Goal: Information Seeking & Learning: Learn about a topic

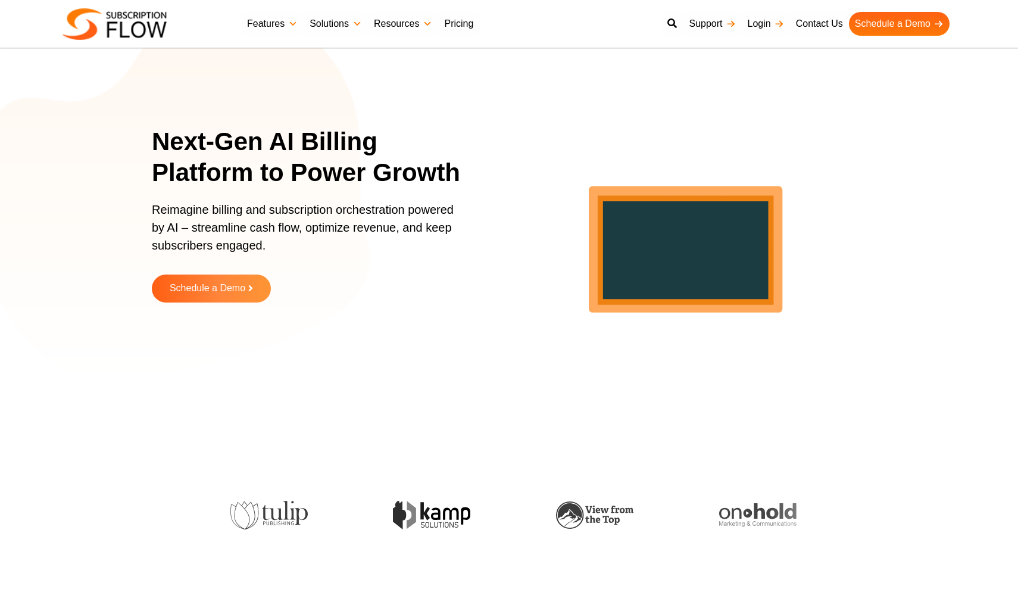
click at [282, 26] on link "Features" at bounding box center [272, 24] width 63 height 24
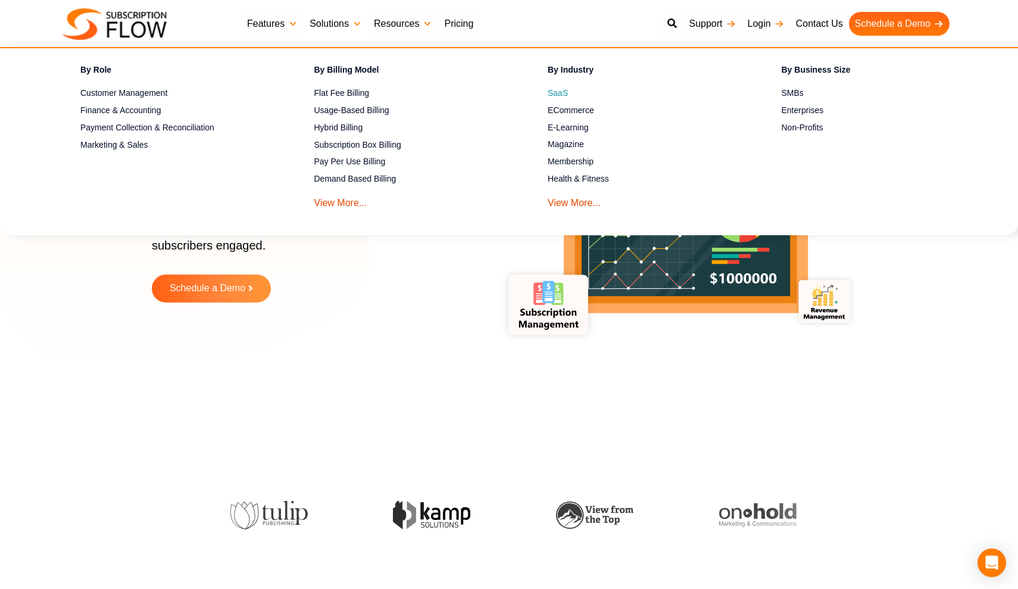
click at [562, 89] on span "SaaS" at bounding box center [558, 93] width 20 height 13
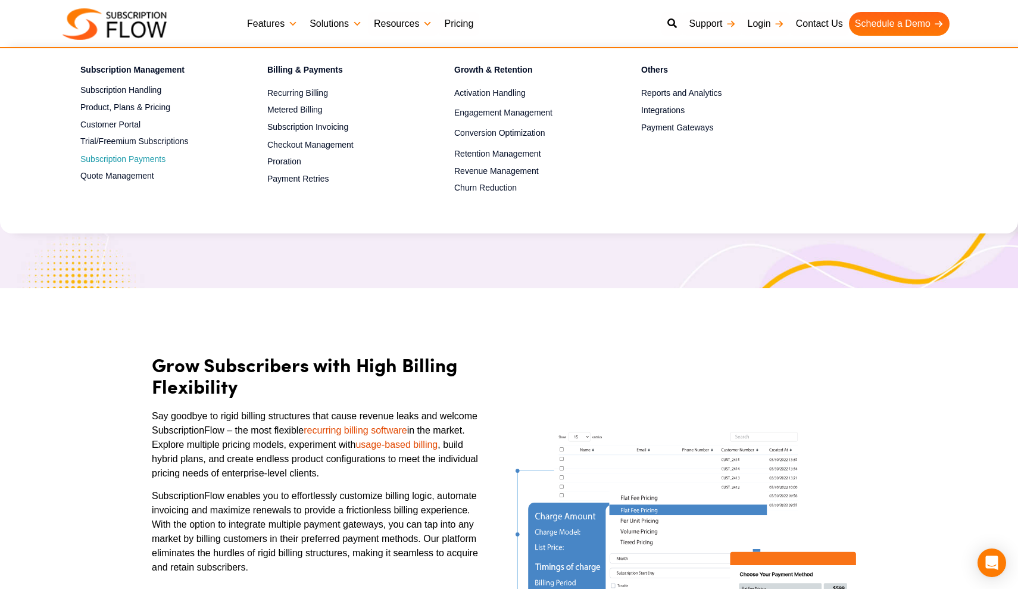
click at [160, 154] on span "Subscription Payments" at bounding box center [122, 159] width 85 height 13
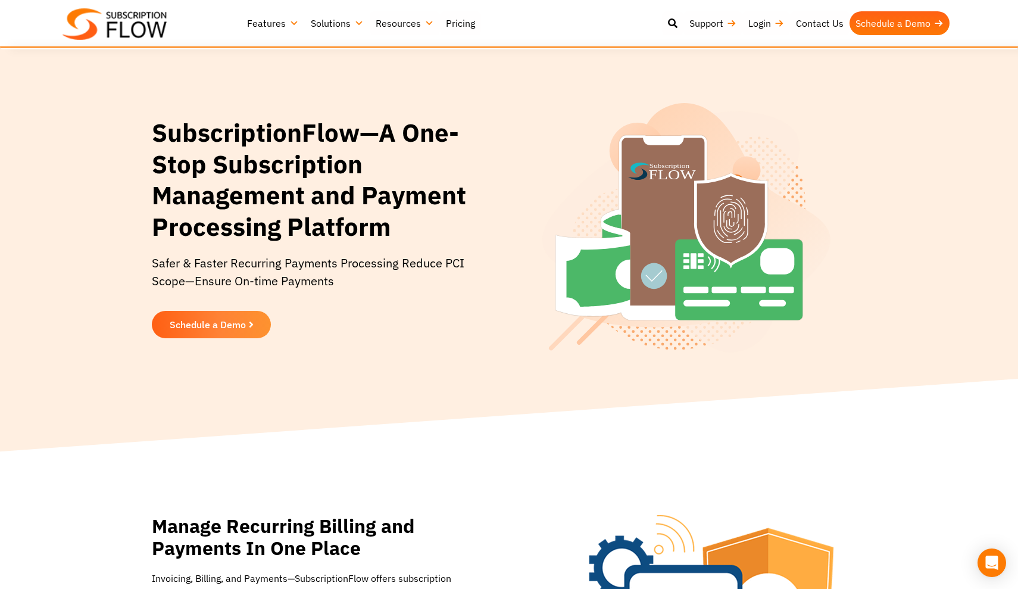
click at [359, 33] on link "Solutions" at bounding box center [337, 23] width 65 height 24
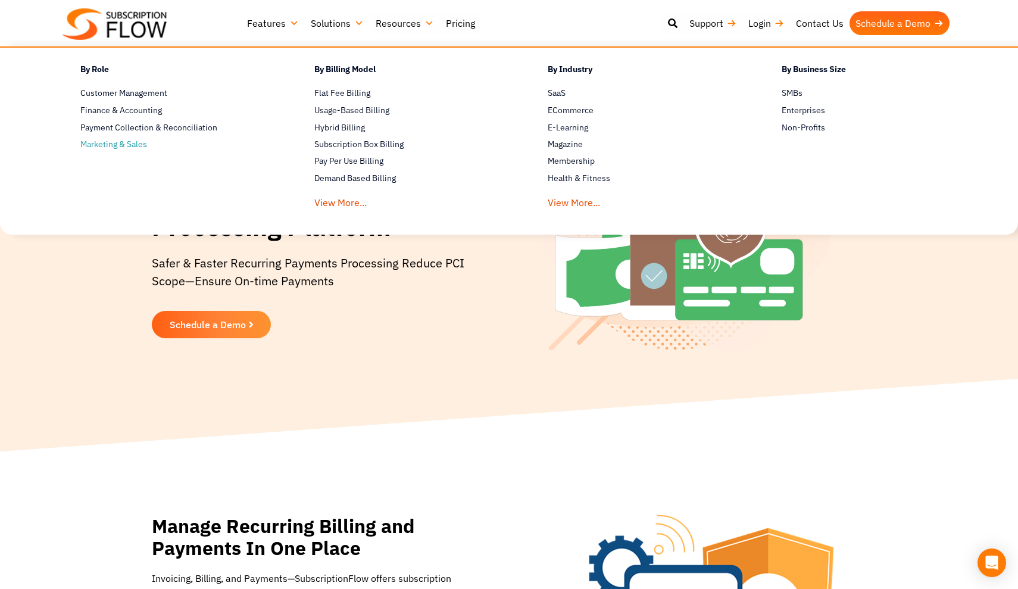
click at [137, 144] on span "Marketing & Sales" at bounding box center [113, 144] width 67 height 13
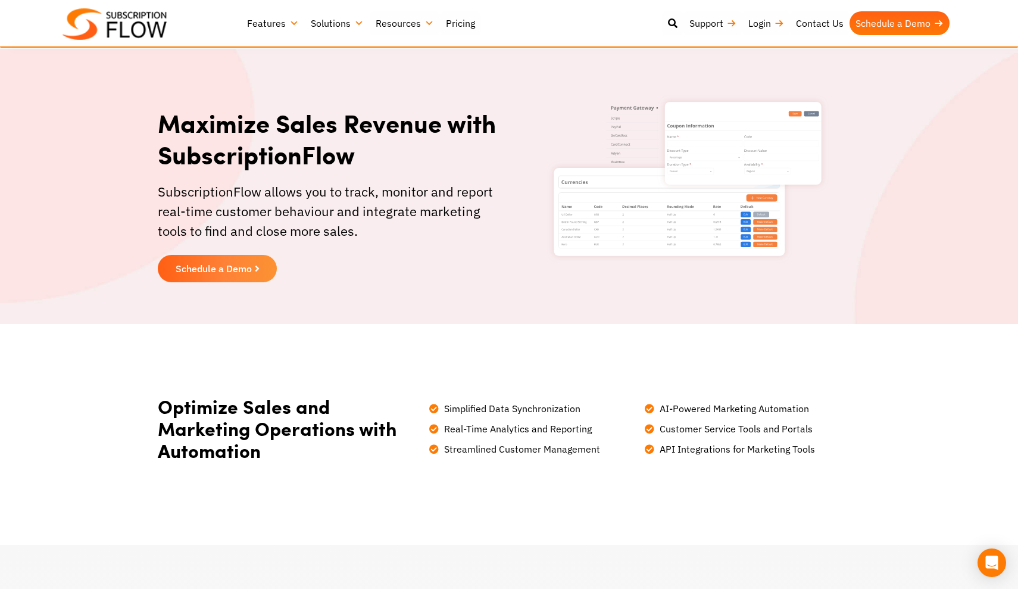
click at [255, 30] on link "Features" at bounding box center [273, 23] width 64 height 24
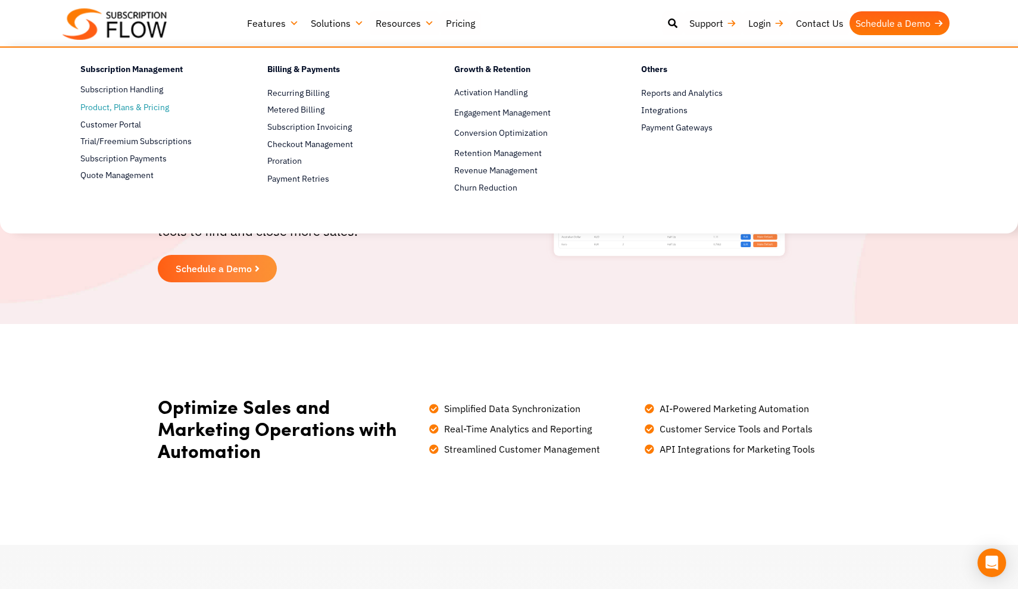
click at [157, 110] on span "Product, Plans & Pricing" at bounding box center [124, 107] width 89 height 13
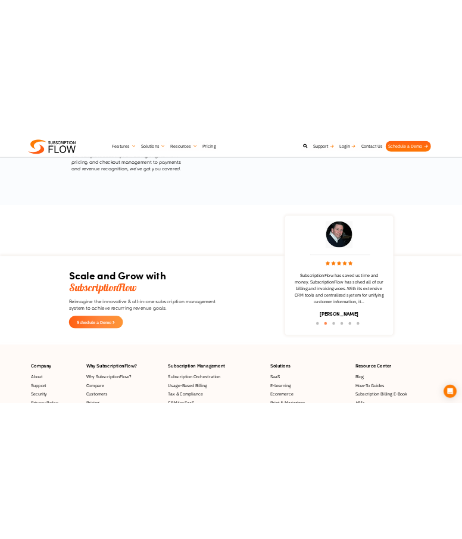
scroll to position [2088, 0]
